Goal: Obtain resource: Obtain resource

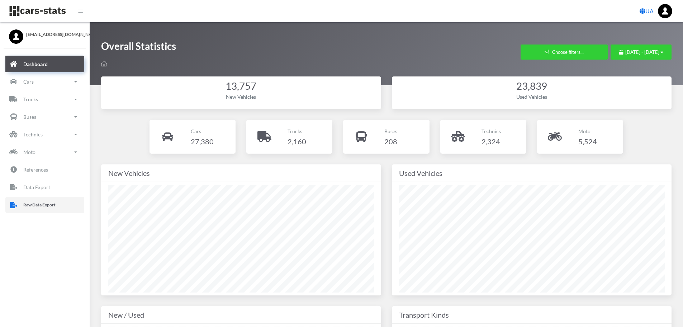
click at [37, 207] on p "Raw Data Export" at bounding box center [39, 205] width 32 height 8
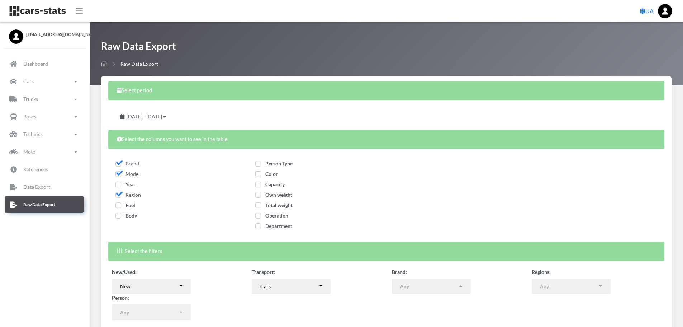
select select
click at [118, 184] on span "Year" at bounding box center [126, 184] width 20 height 6
checkbox input "true"
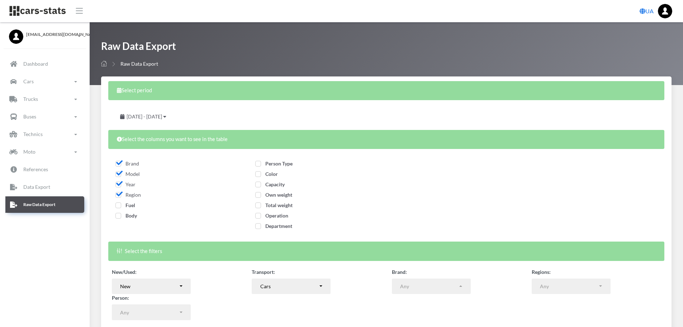
click at [118, 204] on span "Fuel" at bounding box center [126, 205] width 20 height 6
checkbox input "true"
click at [121, 215] on span "Body" at bounding box center [127, 215] width 22 height 6
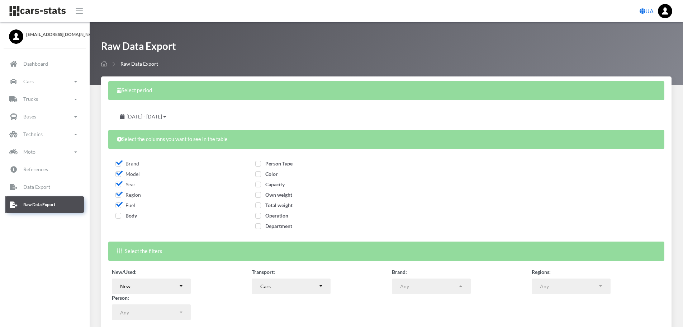
checkbox input "true"
click at [279, 161] on span "Person Type" at bounding box center [273, 163] width 37 height 6
checkbox input "true"
drag, startPoint x: 275, startPoint y: 173, endPoint x: 275, endPoint y: 182, distance: 9.0
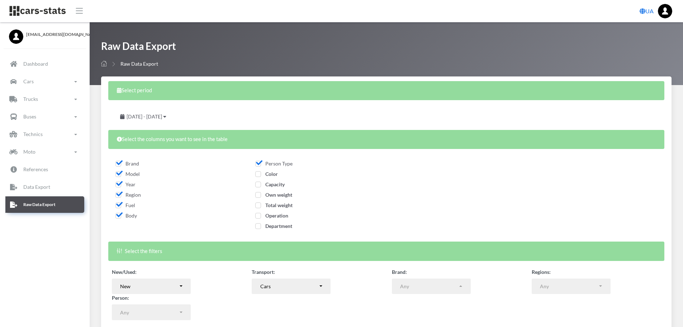
click at [275, 175] on span "Color" at bounding box center [266, 174] width 23 height 6
checkbox input "true"
click at [274, 184] on span "Capacity" at bounding box center [269, 184] width 29 height 6
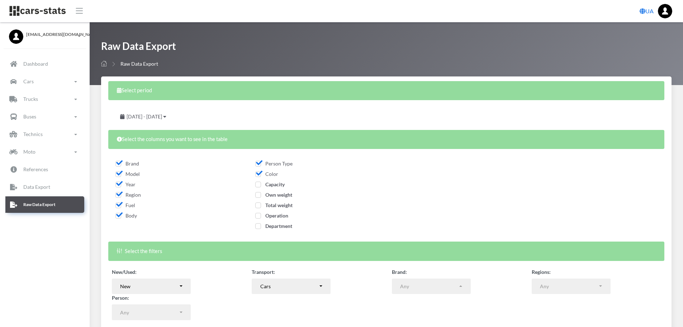
checkbox input "true"
click at [281, 195] on span "Own weight" at bounding box center [273, 195] width 37 height 6
checkbox input "true"
click at [276, 204] on span "Total weight" at bounding box center [273, 205] width 37 height 6
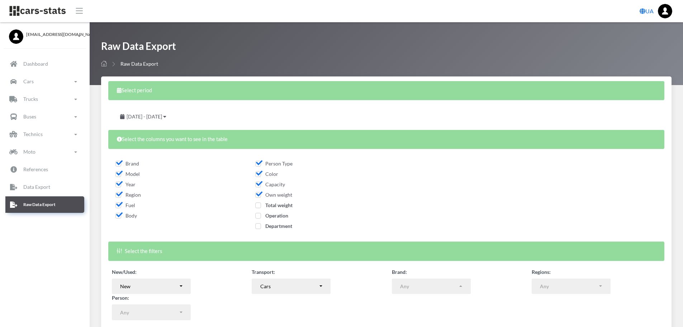
checkbox input "true"
click at [275, 215] on span "Operation" at bounding box center [271, 215] width 33 height 6
checkbox input "true"
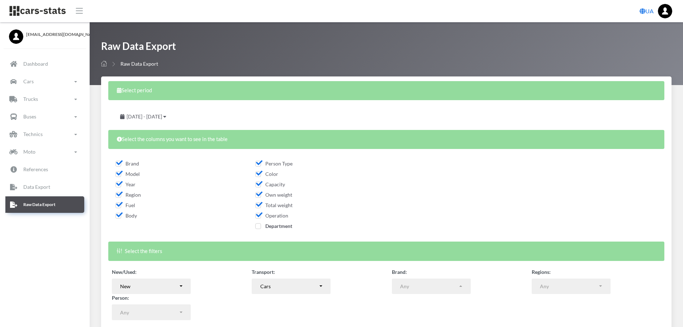
click at [275, 224] on span "Department" at bounding box center [273, 226] width 37 height 6
checkbox input "true"
click at [162, 113] on span "July 28, 2025 - August 27, 2025" at bounding box center [145, 116] width 36 height 6
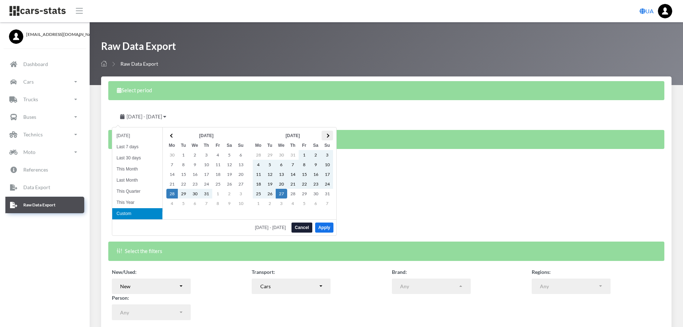
click at [328, 133] on th at bounding box center [327, 136] width 11 height 10
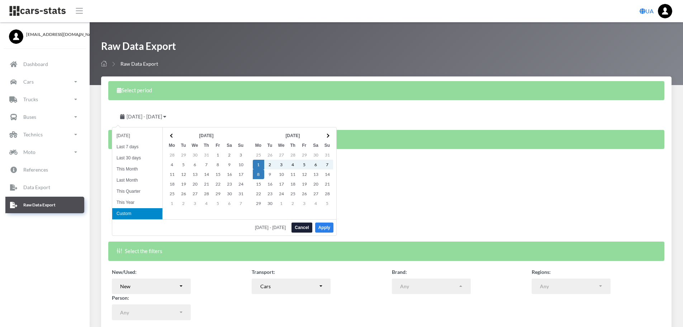
click at [322, 226] on button "Apply" at bounding box center [324, 227] width 18 height 10
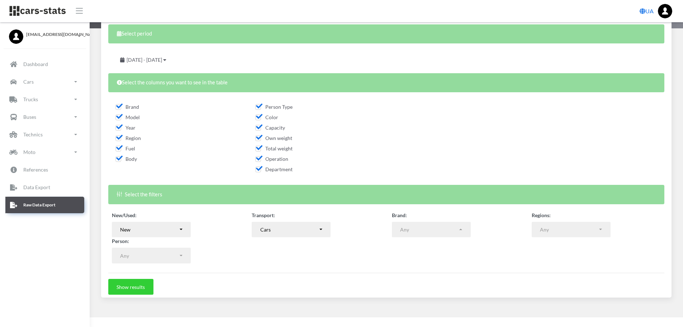
scroll to position [58, 0]
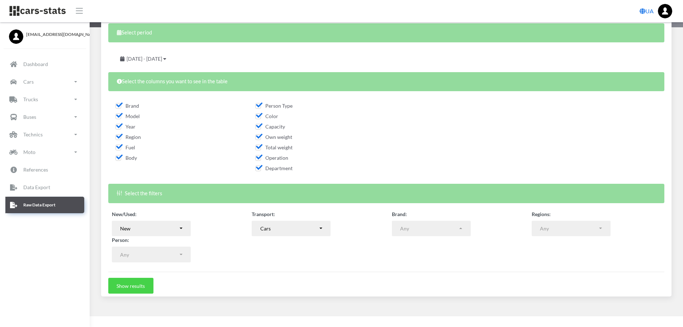
click at [142, 289] on button "Show results" at bounding box center [130, 286] width 45 height 16
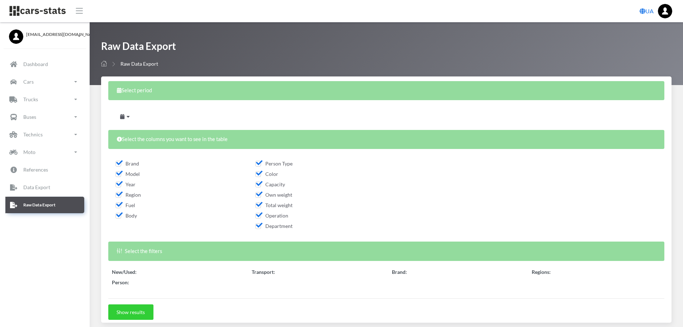
select select
select select "50"
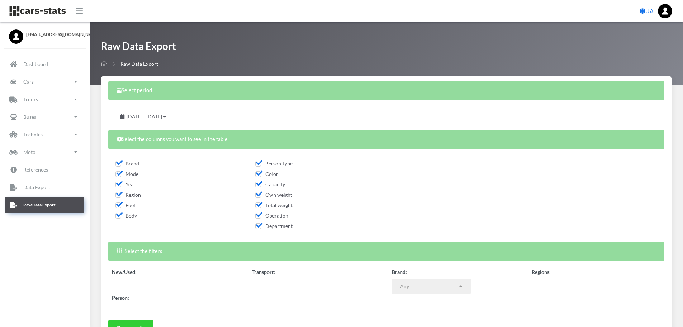
scroll to position [5, 5]
select select
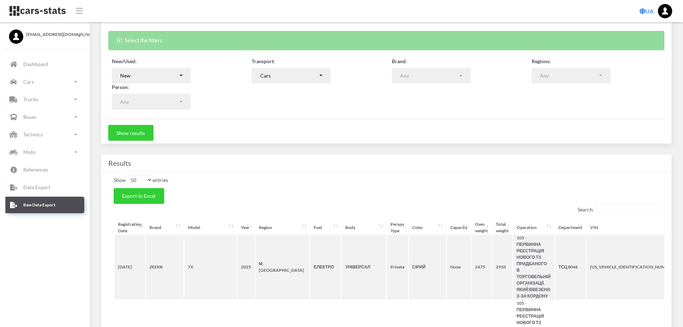
scroll to position [179, 0]
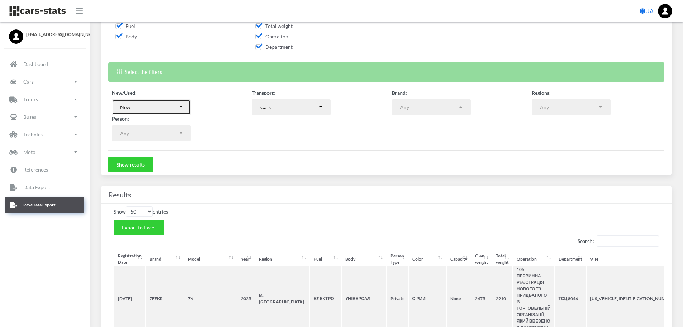
click at [177, 102] on button "New" at bounding box center [151, 107] width 79 height 16
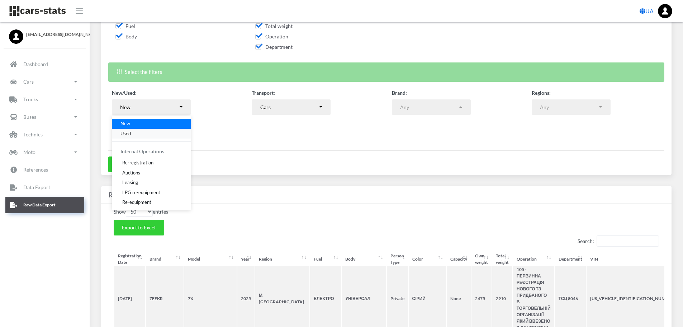
click at [143, 130] on link "Used" at bounding box center [151, 133] width 79 height 10
select select "used-import"
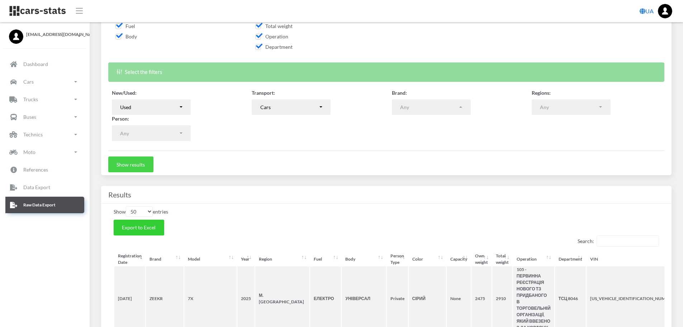
click at [138, 165] on button "Show results" at bounding box center [130, 164] width 45 height 16
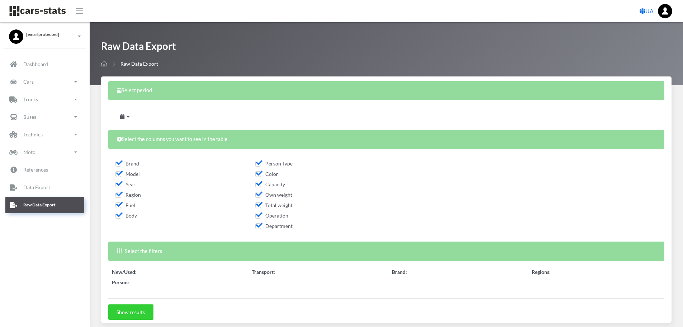
select select
